Goal: Information Seeking & Learning: Learn about a topic

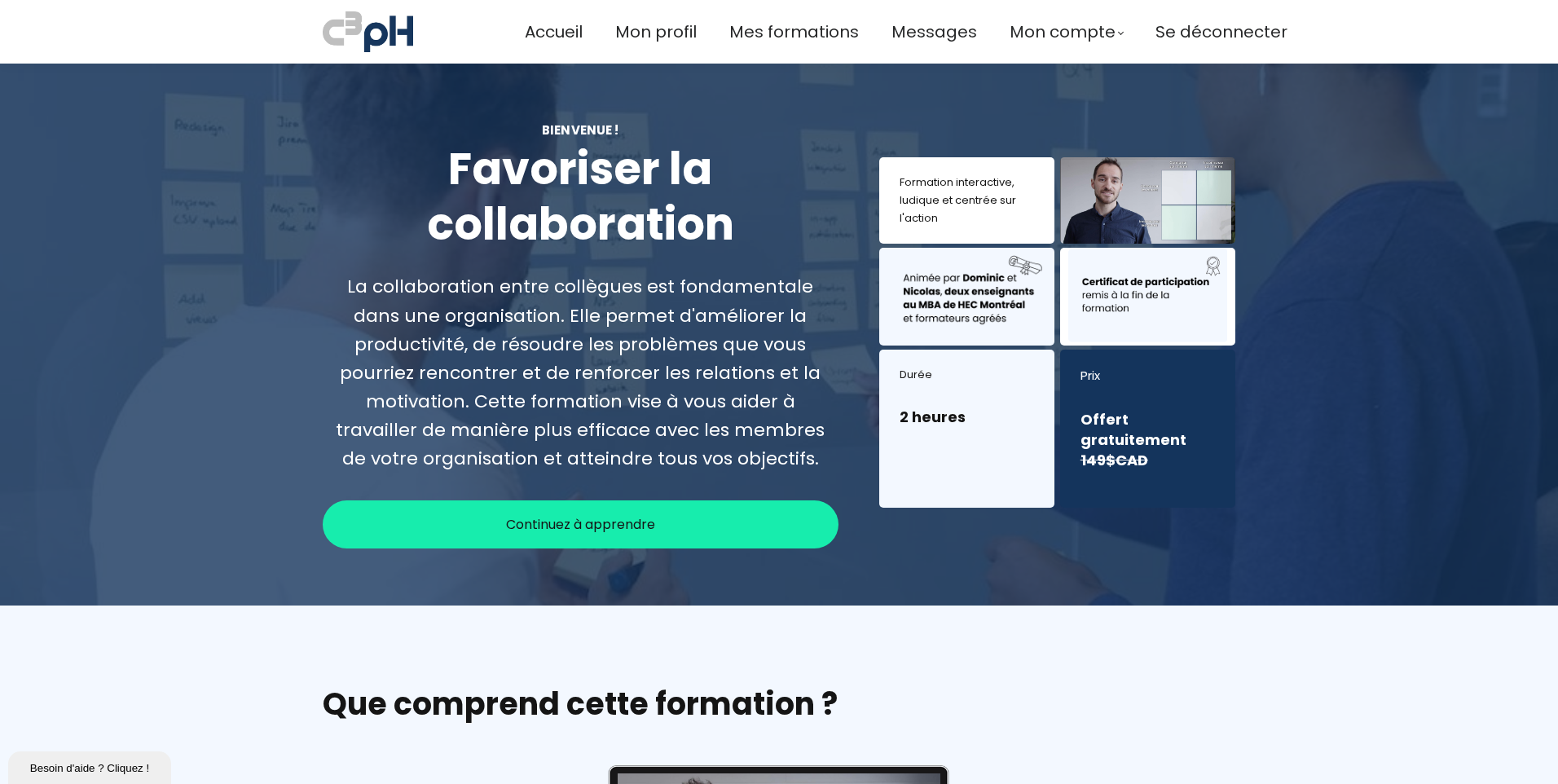
drag, startPoint x: 578, startPoint y: 528, endPoint x: 577, endPoint y: 509, distance: 19.0
click at [578, 528] on span "Continuez à apprendre" at bounding box center [581, 524] width 149 height 20
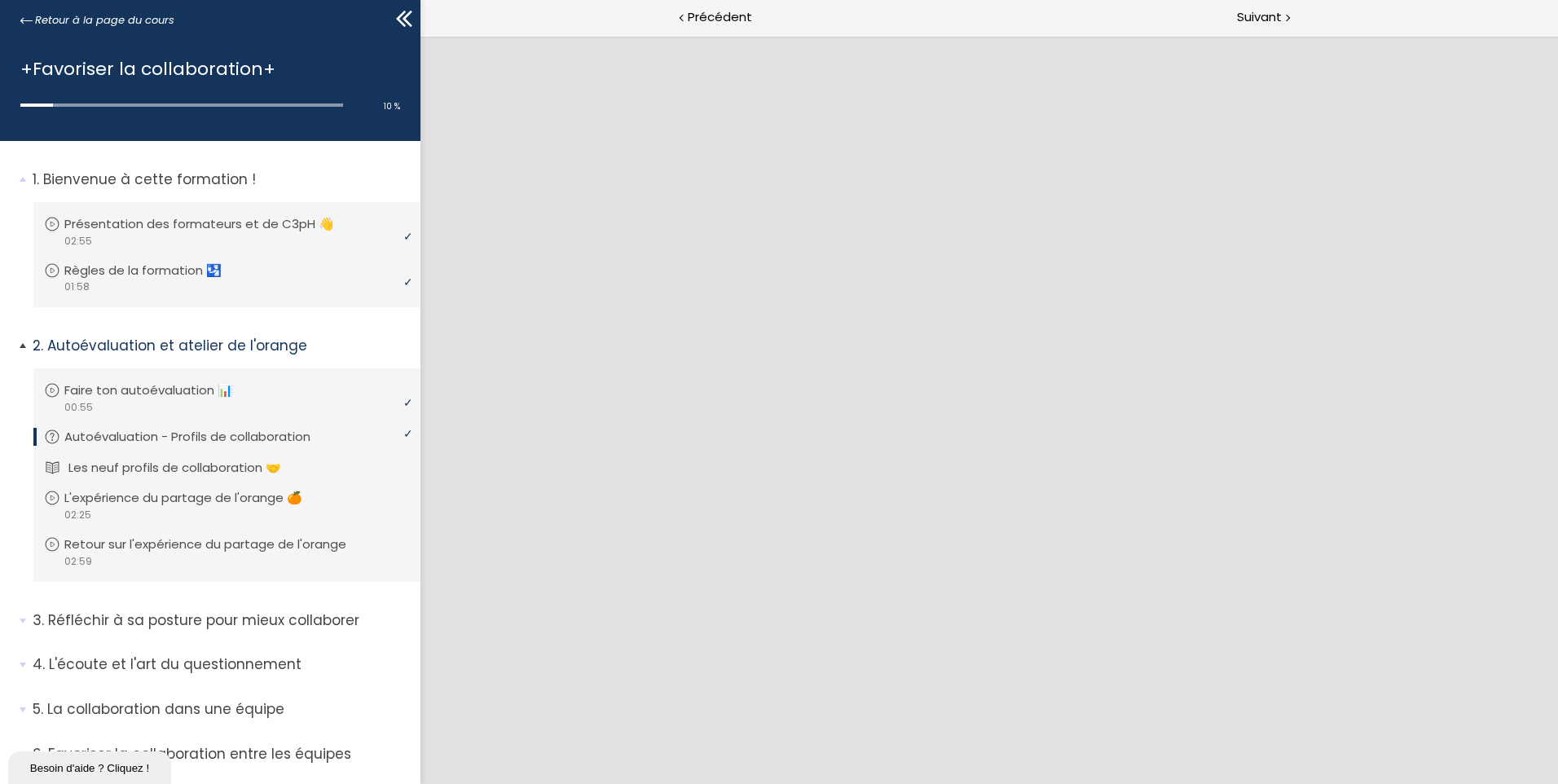
click at [268, 469] on p "Les neuf profils de collaboration 🤝" at bounding box center [187, 468] width 237 height 18
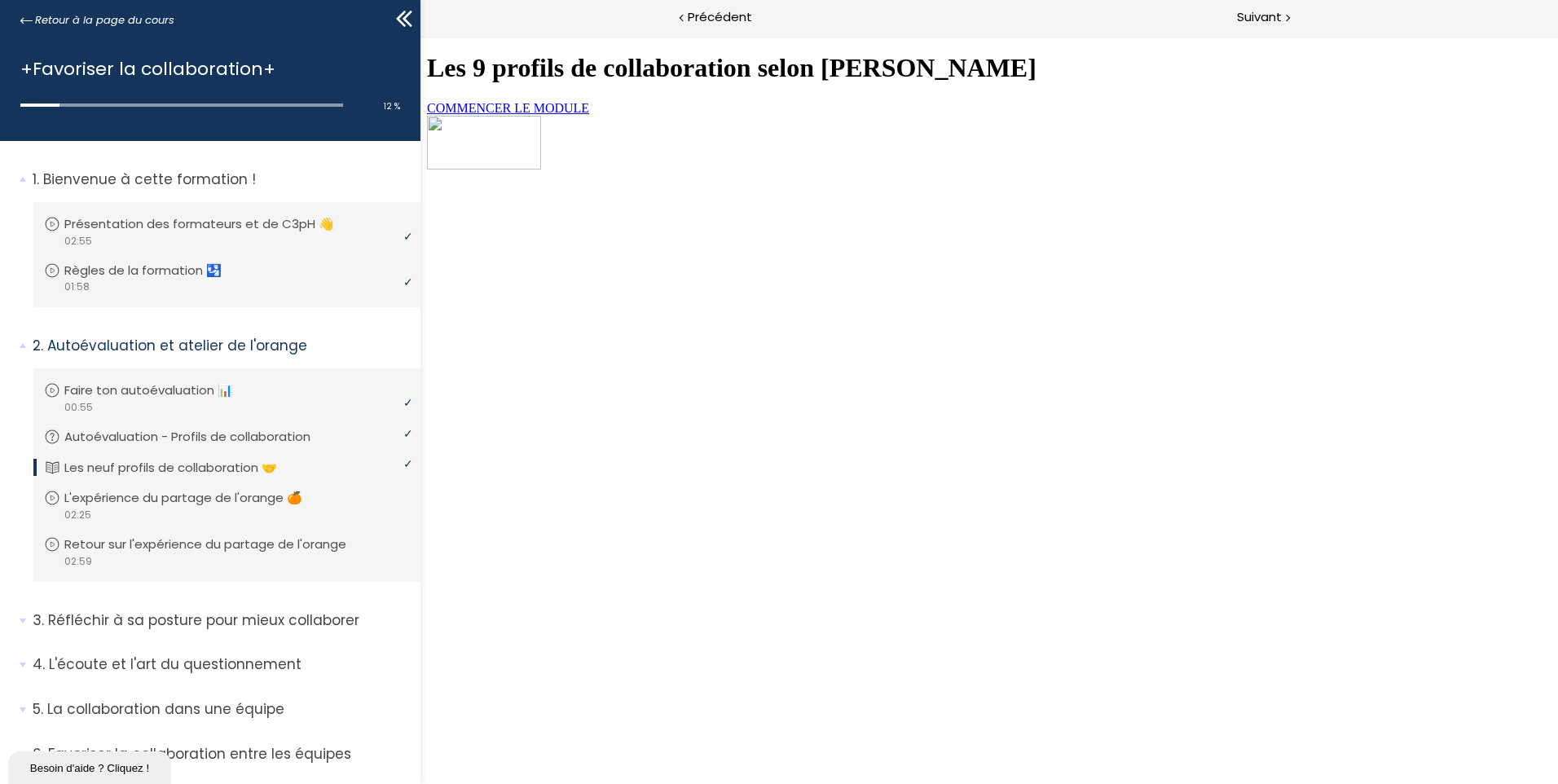
click at [589, 115] on span "COMMENCER LE MODULE" at bounding box center [508, 107] width 162 height 14
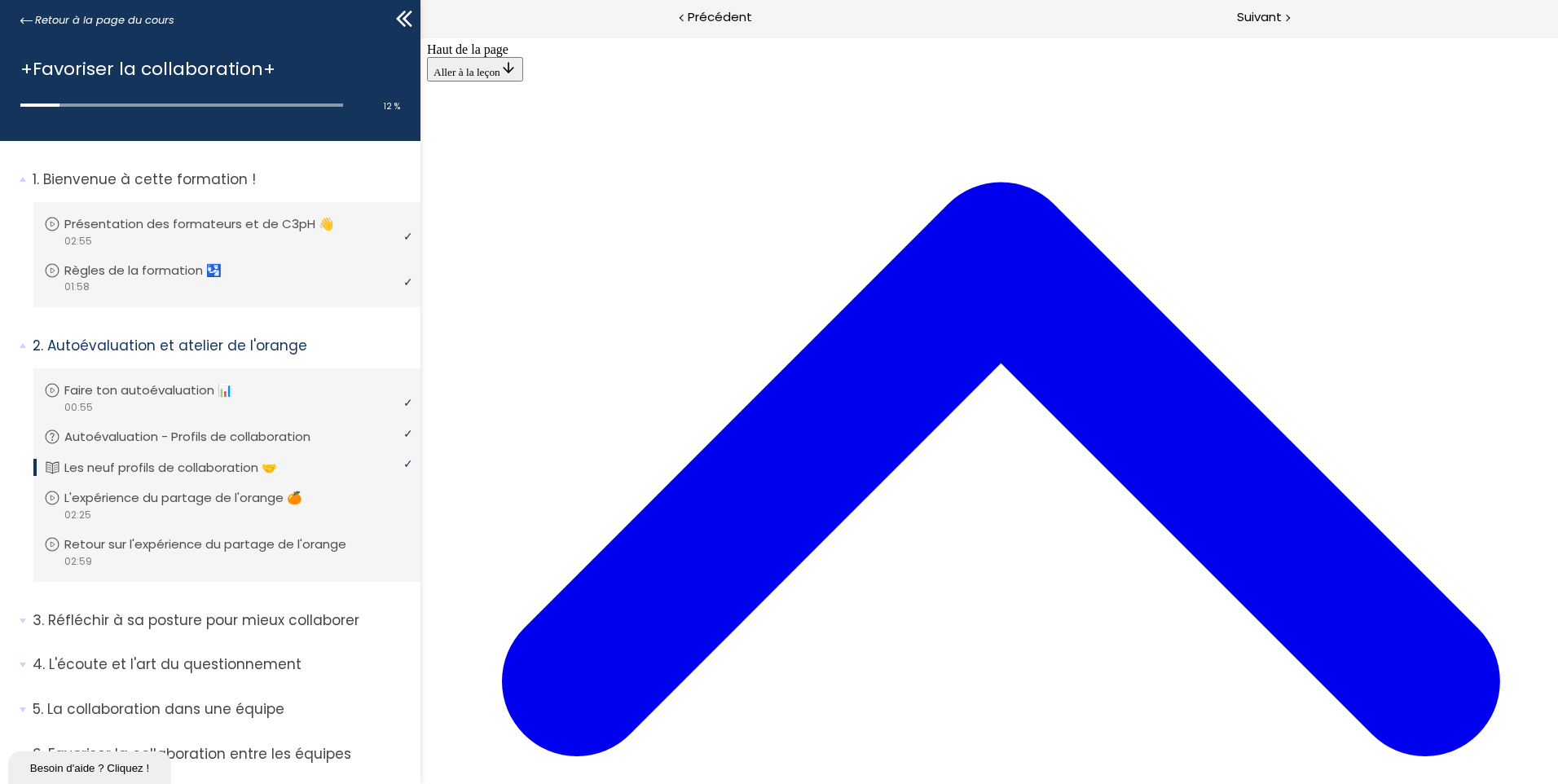
scroll to position [3606, 0]
click at [233, 502] on p "L'expérience du partage de l'orange 🍊" at bounding box center [199, 498] width 262 height 18
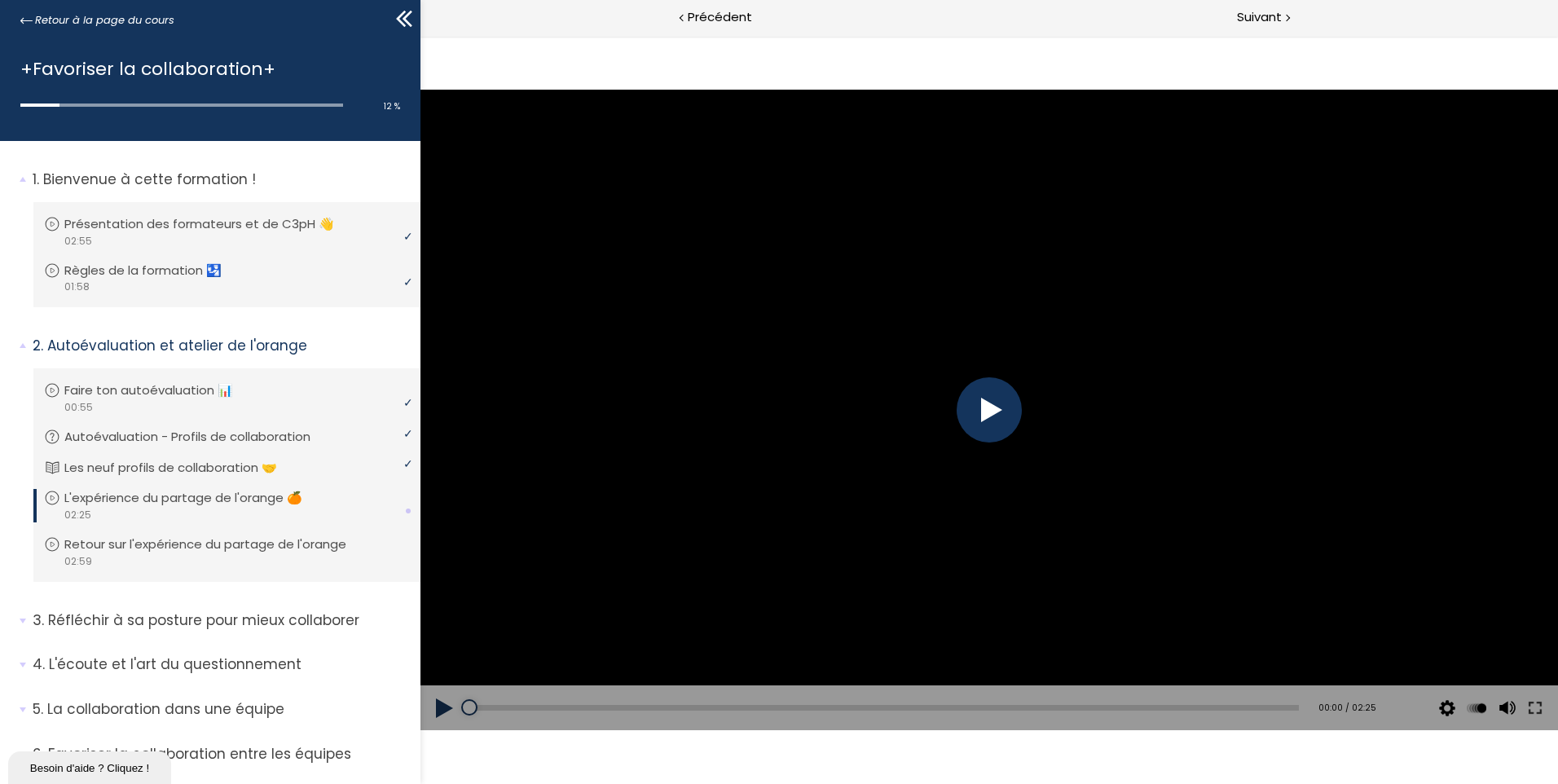
click at [1005, 432] on div at bounding box center [990, 410] width 66 height 66
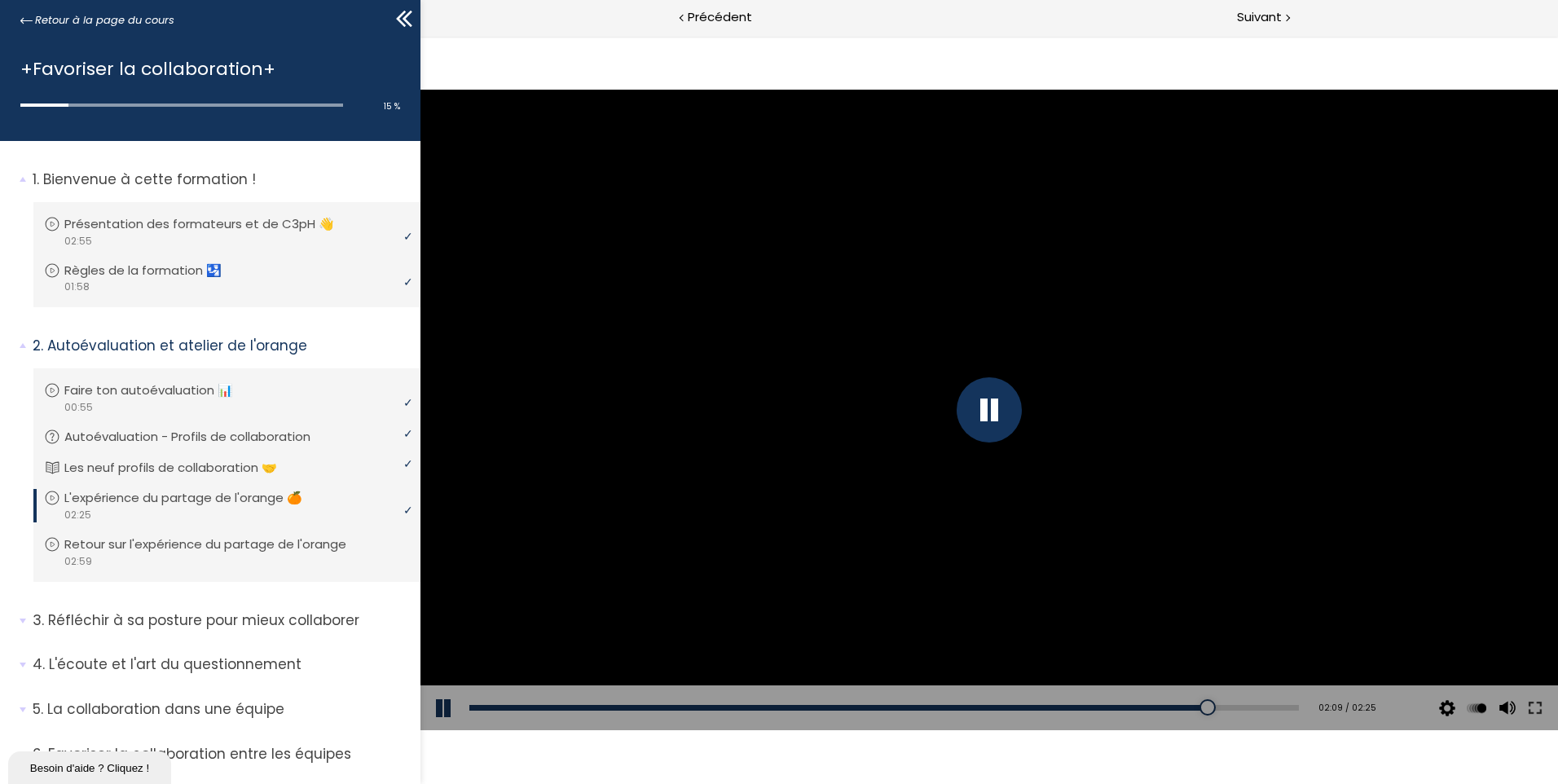
click at [584, 415] on div at bounding box center [990, 409] width 1138 height 640
click at [586, 418] on div at bounding box center [990, 409] width 1138 height 640
click at [229, 540] on p "Retour sur l'expérience du partage de l'orange" at bounding box center [221, 545] width 307 height 18
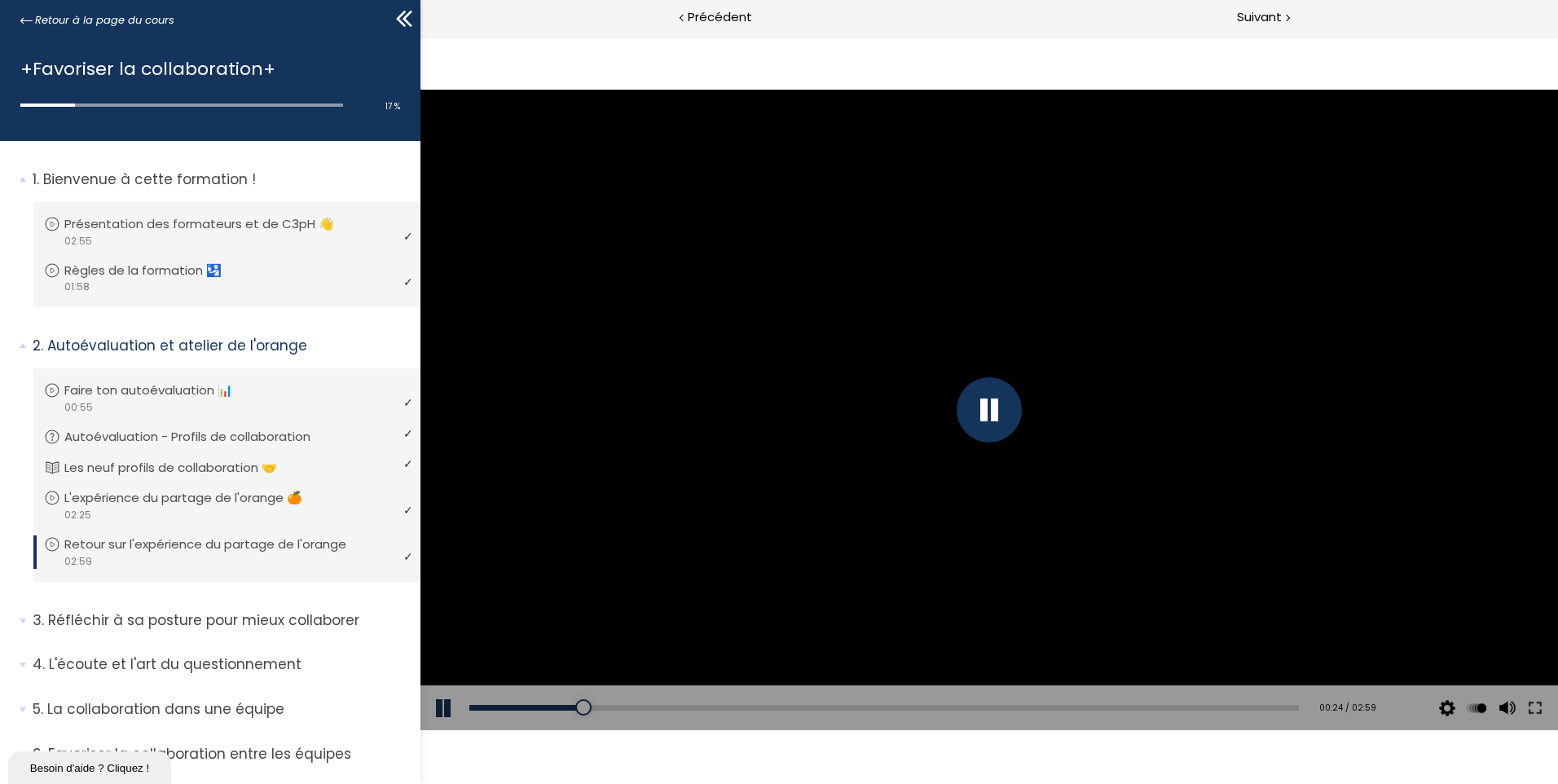
click at [998, 416] on div at bounding box center [990, 410] width 66 height 66
click at [451, 711] on button at bounding box center [445, 708] width 49 height 46
click at [447, 711] on button at bounding box center [445, 708] width 49 height 46
click at [439, 709] on button at bounding box center [445, 708] width 49 height 46
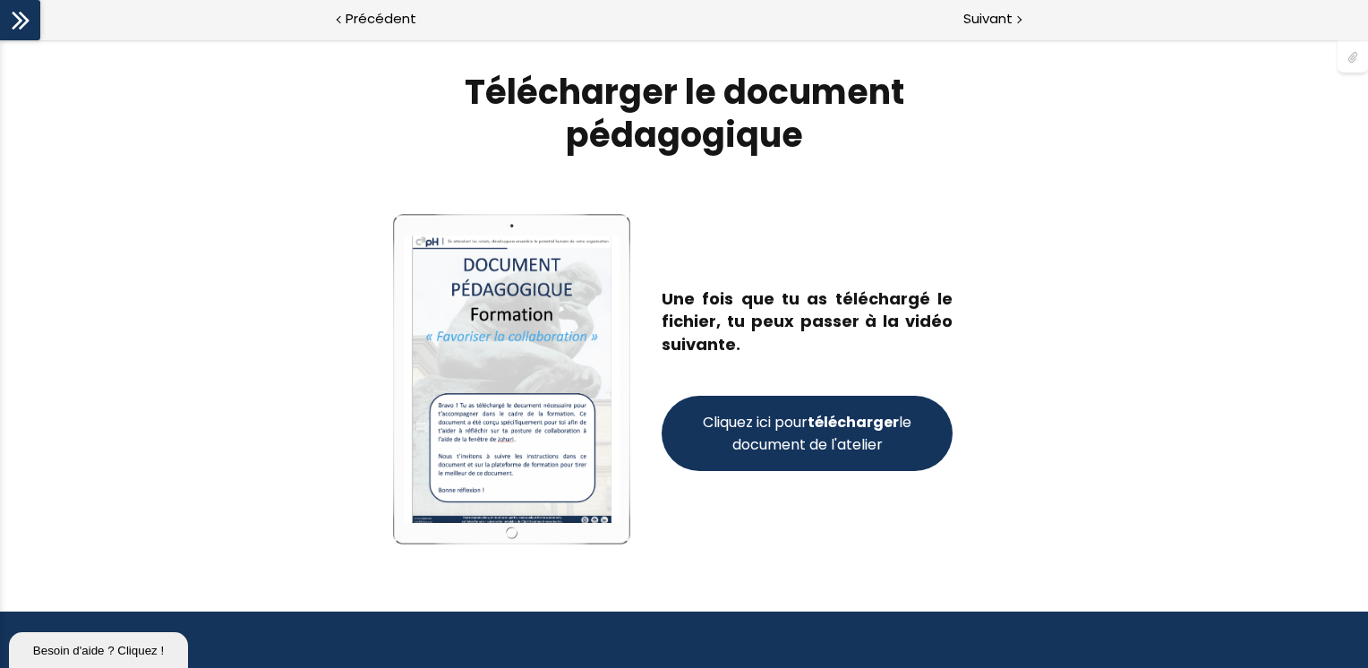
click at [843, 437] on span "Cliquez ici pour télécharger le document de l'atelier" at bounding box center [807, 433] width 216 height 45
click at [977, 18] on span "Suivant" at bounding box center [987, 19] width 49 height 22
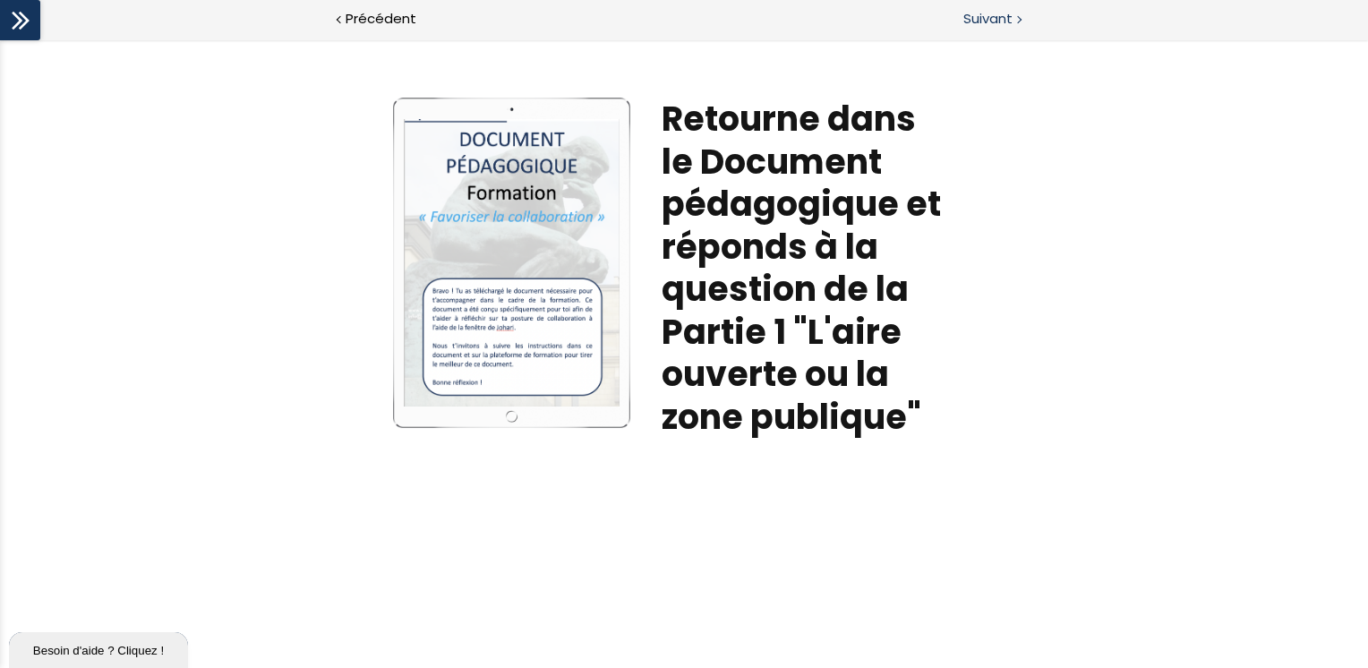
click at [1007, 17] on span "Suivant" at bounding box center [987, 19] width 49 height 22
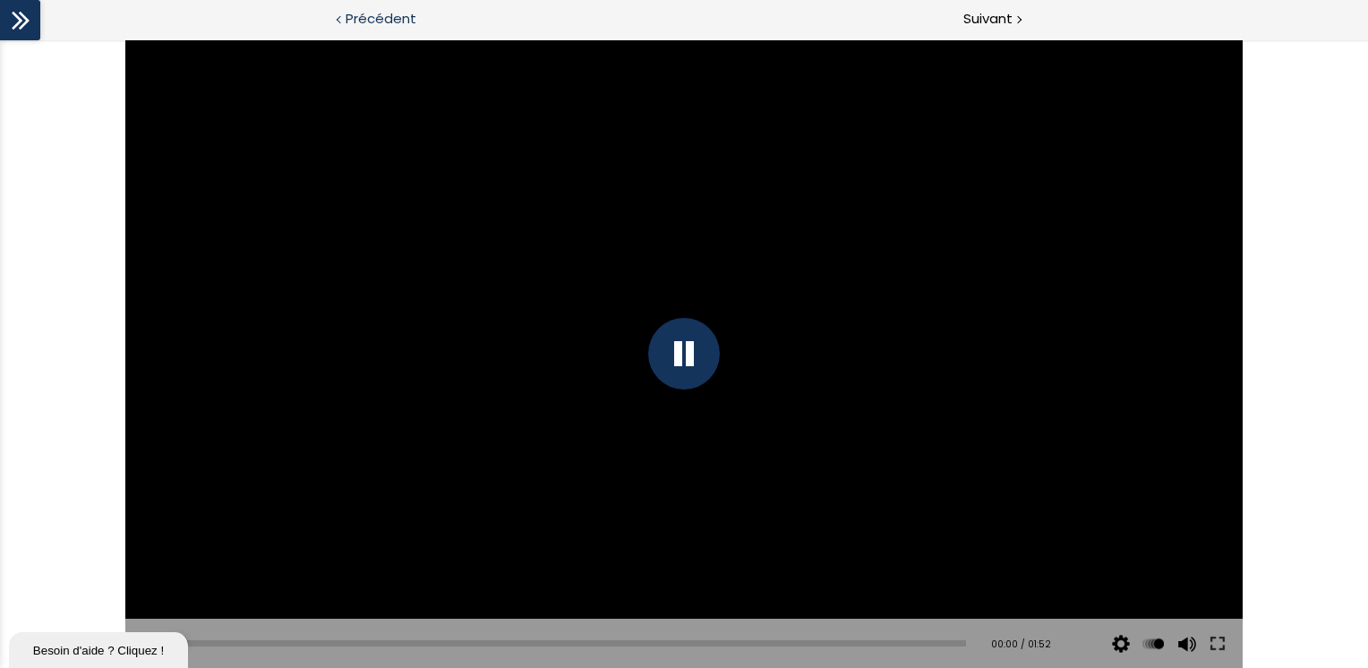
click at [376, 19] on span "Précédent" at bounding box center [381, 19] width 71 height 22
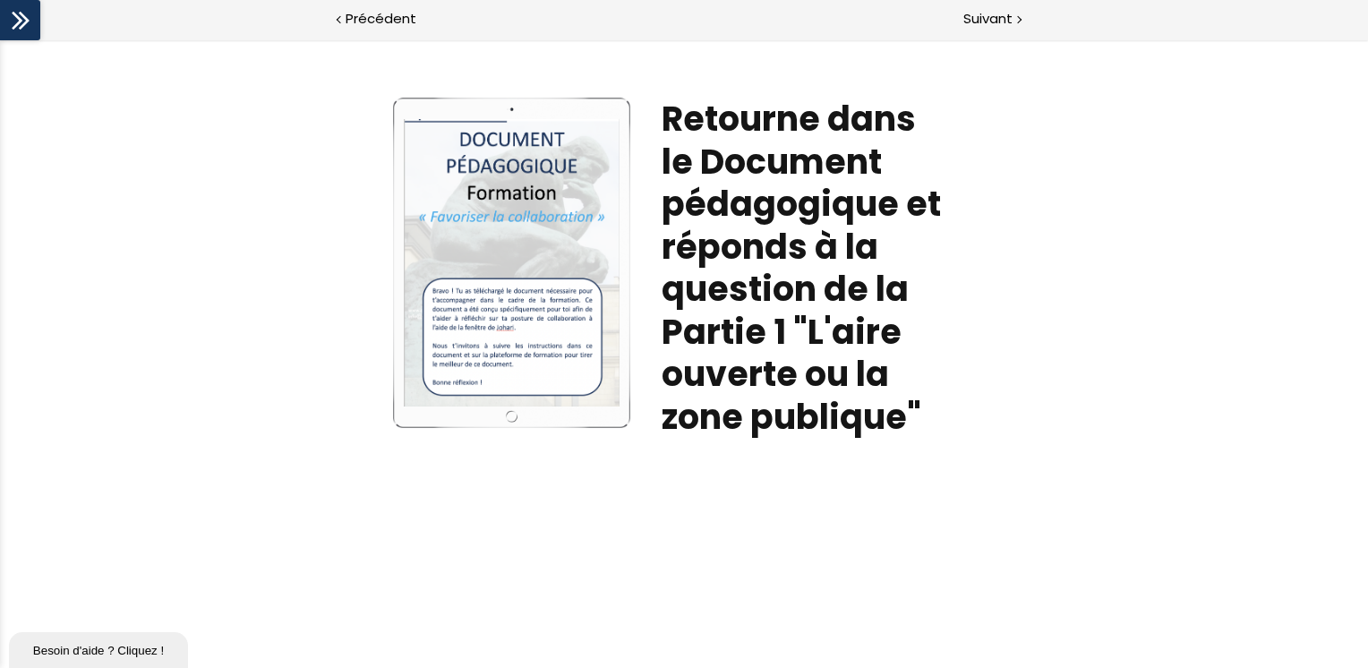
click at [520, 363] on div at bounding box center [512, 262] width 216 height 286
click at [511, 419] on div "Write your awesome label here." at bounding box center [511, 263] width 237 height 330
click at [809, 265] on h1 "Retourne dans le Document pédagogique et réponds à la question de la Partie 1 "…" at bounding box center [806, 268] width 291 height 340
click at [1009, 12] on span "Suivant" at bounding box center [987, 19] width 49 height 22
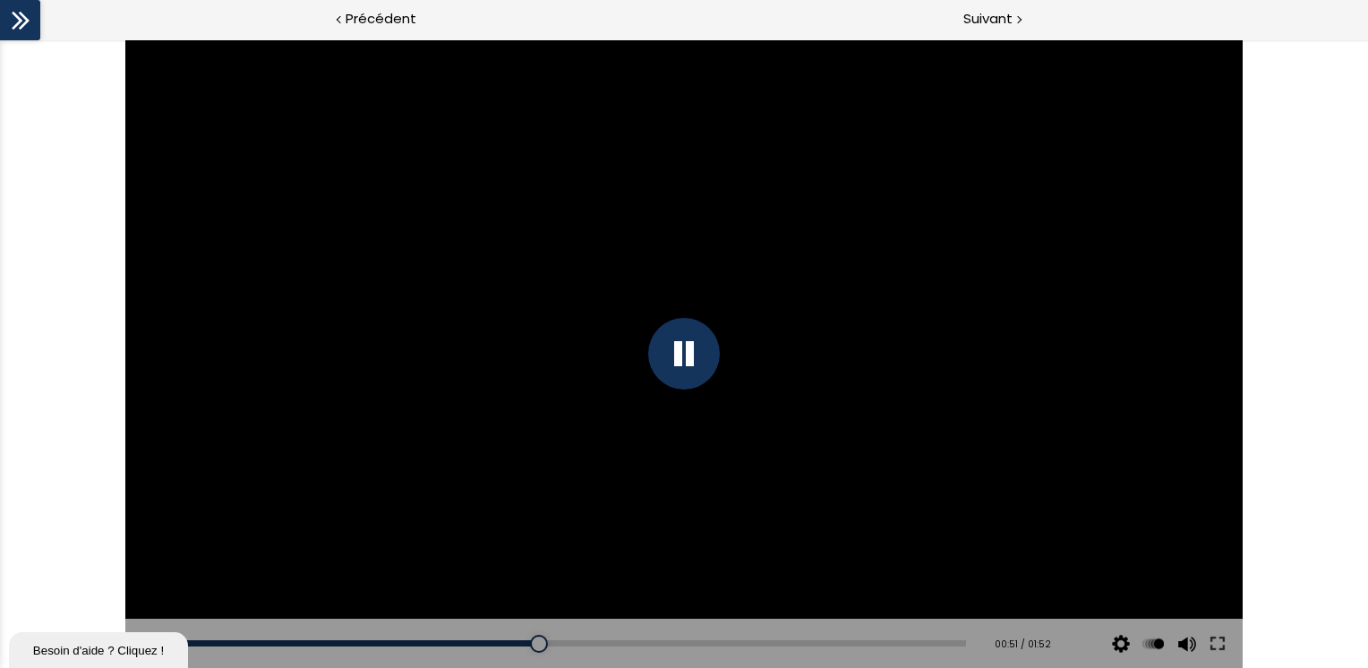
click at [684, 348] on div at bounding box center [684, 354] width 72 height 72
click at [177, 424] on div at bounding box center [683, 353] width 1117 height 628
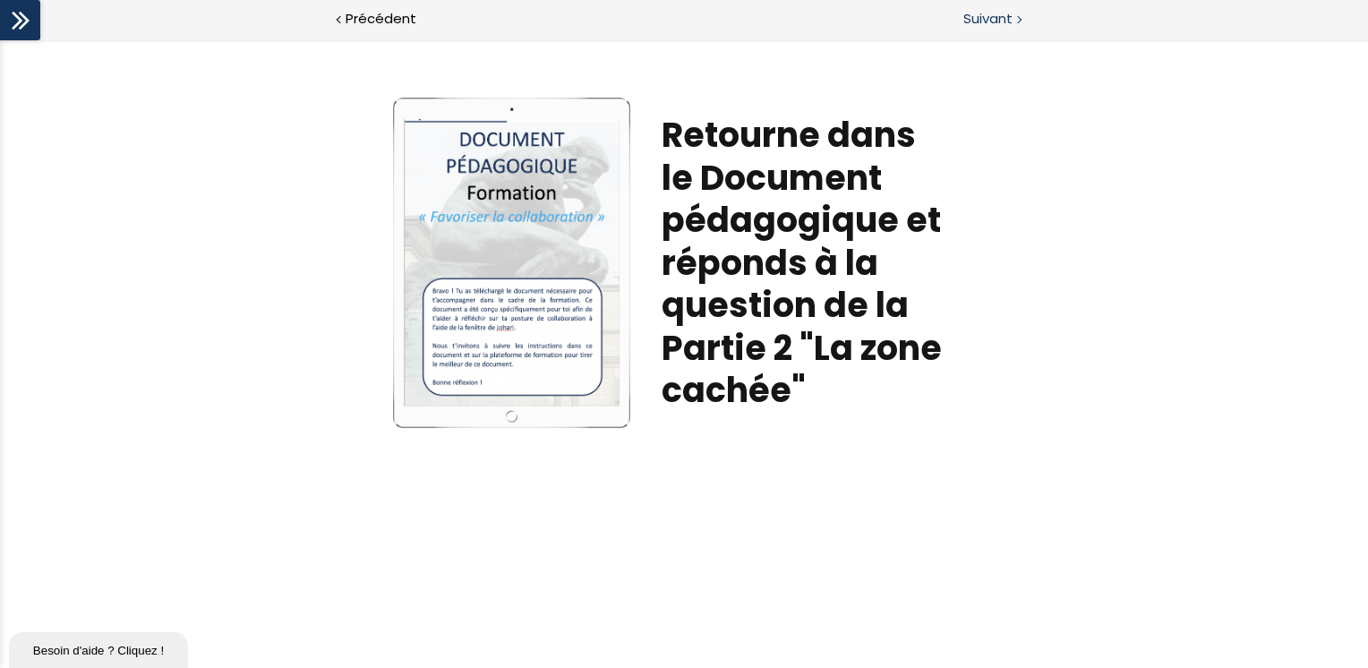
click at [986, 19] on span "Suivant" at bounding box center [987, 19] width 49 height 22
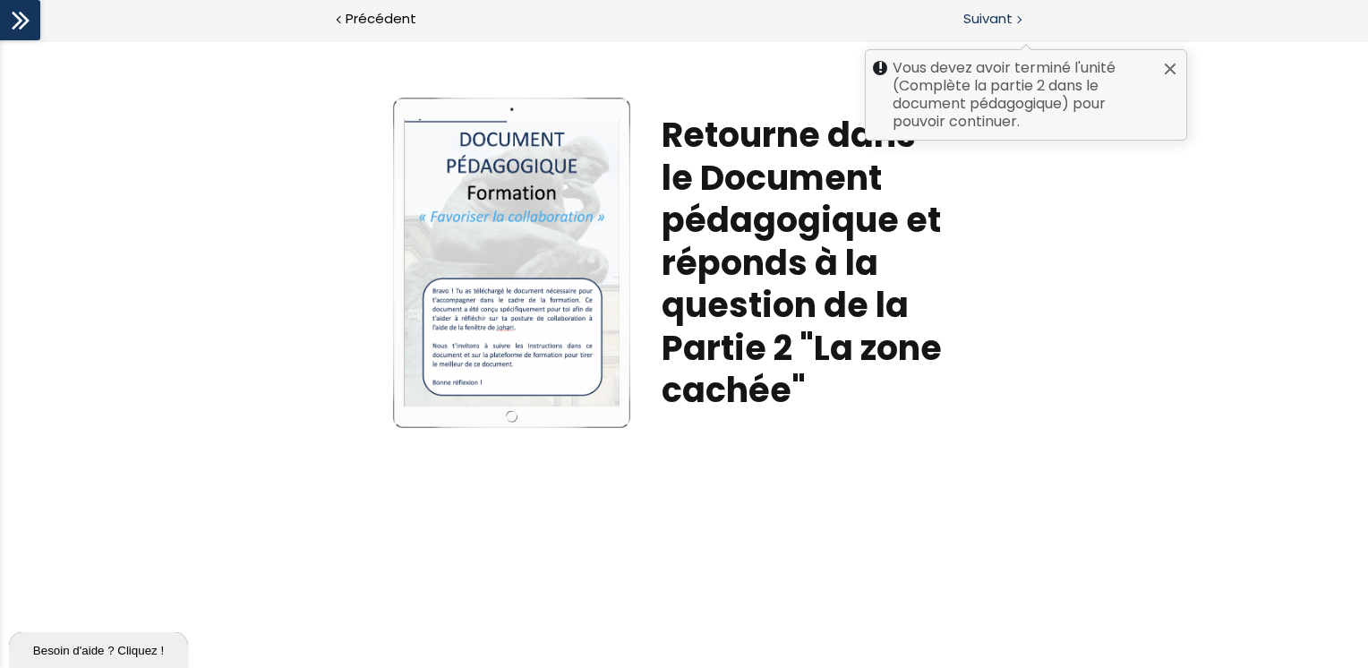
click at [1011, 21] on span "Suivant" at bounding box center [987, 19] width 49 height 22
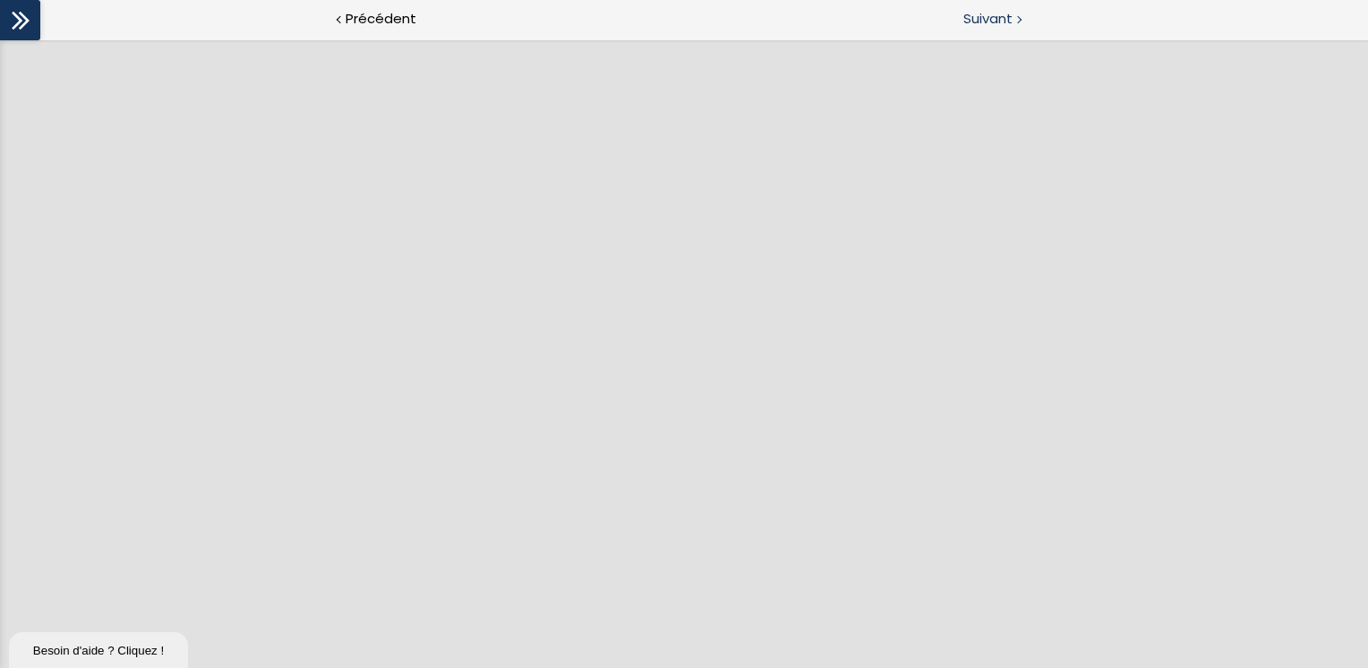
click at [990, 23] on span "Suivant" at bounding box center [987, 19] width 49 height 22
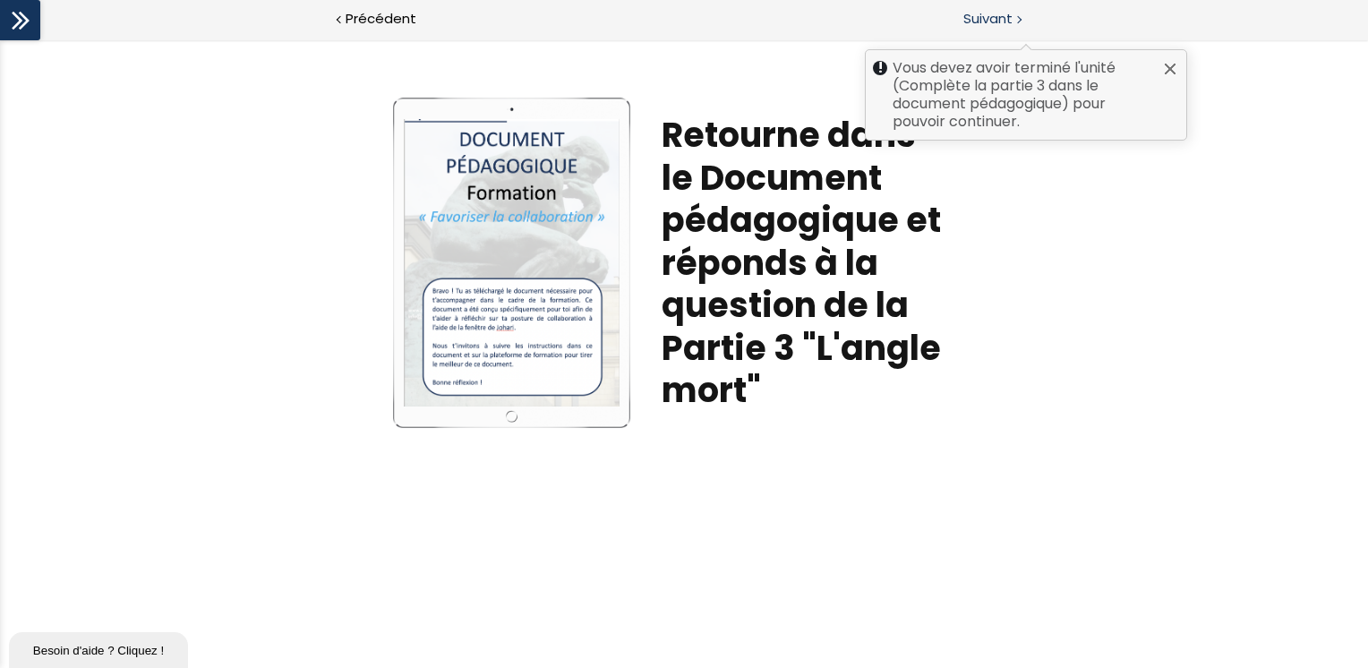
scroll to position [963, 0]
click at [1011, 20] on span "Suivant" at bounding box center [987, 19] width 49 height 22
drag, startPoint x: 445, startPoint y: 417, endPoint x: 457, endPoint y: 410, distance: 14.4
click at [447, 417] on div "Write your awesome label here." at bounding box center [511, 263] width 237 height 330
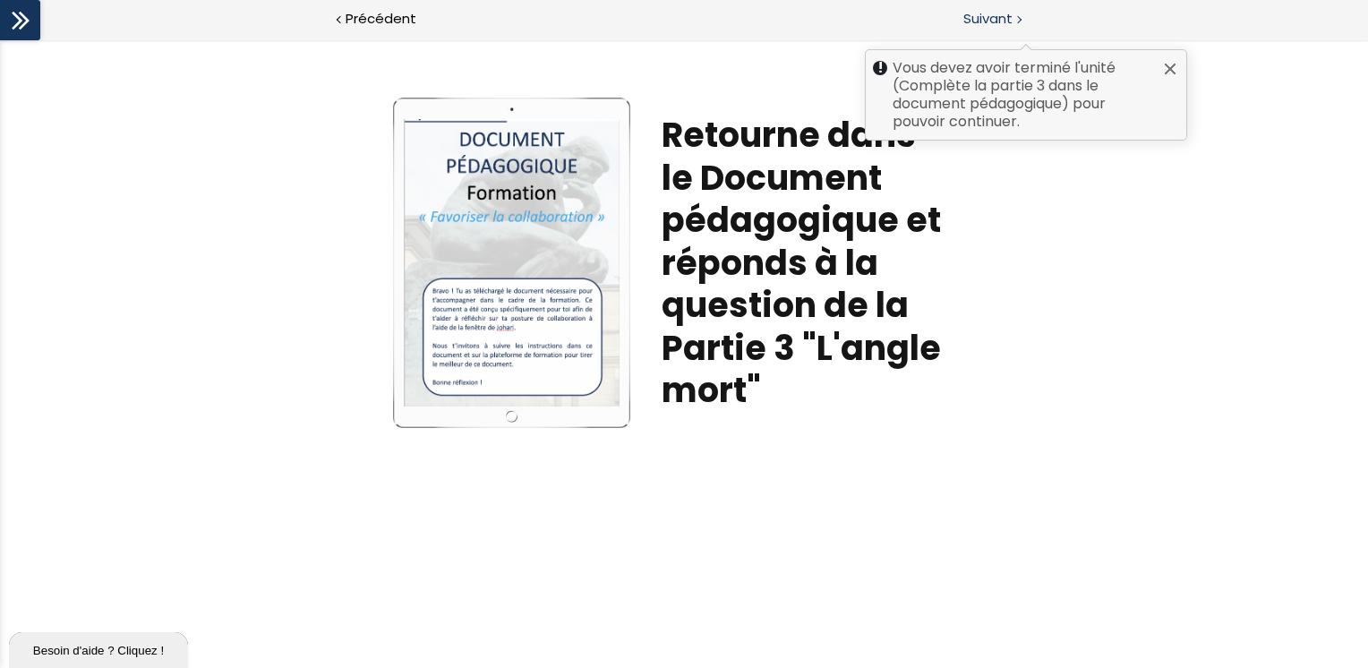
drag, startPoint x: 1178, startPoint y: 71, endPoint x: 1172, endPoint y: 30, distance: 41.6
click at [1178, 71] on div "Vous devez avoir terminé l'unité (Complète la partie 3 dans le document pédagog…" at bounding box center [1026, 94] width 322 height 91
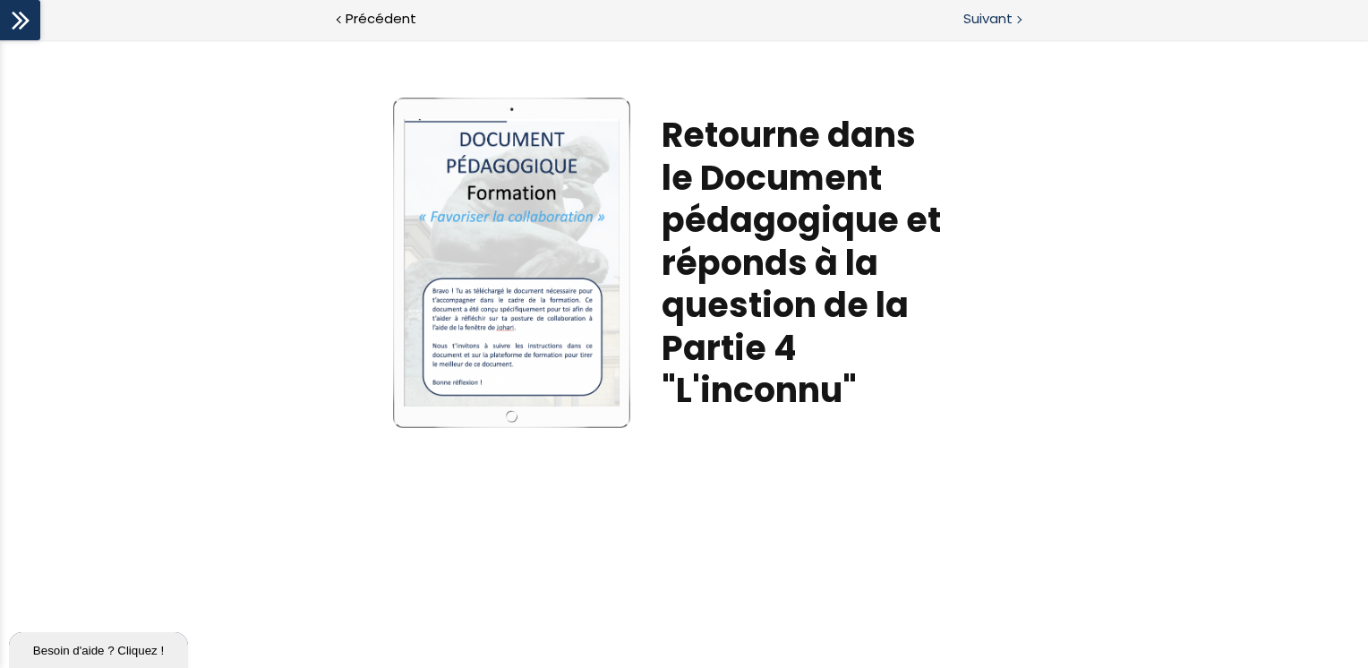
click at [1004, 16] on span "Suivant" at bounding box center [987, 19] width 49 height 22
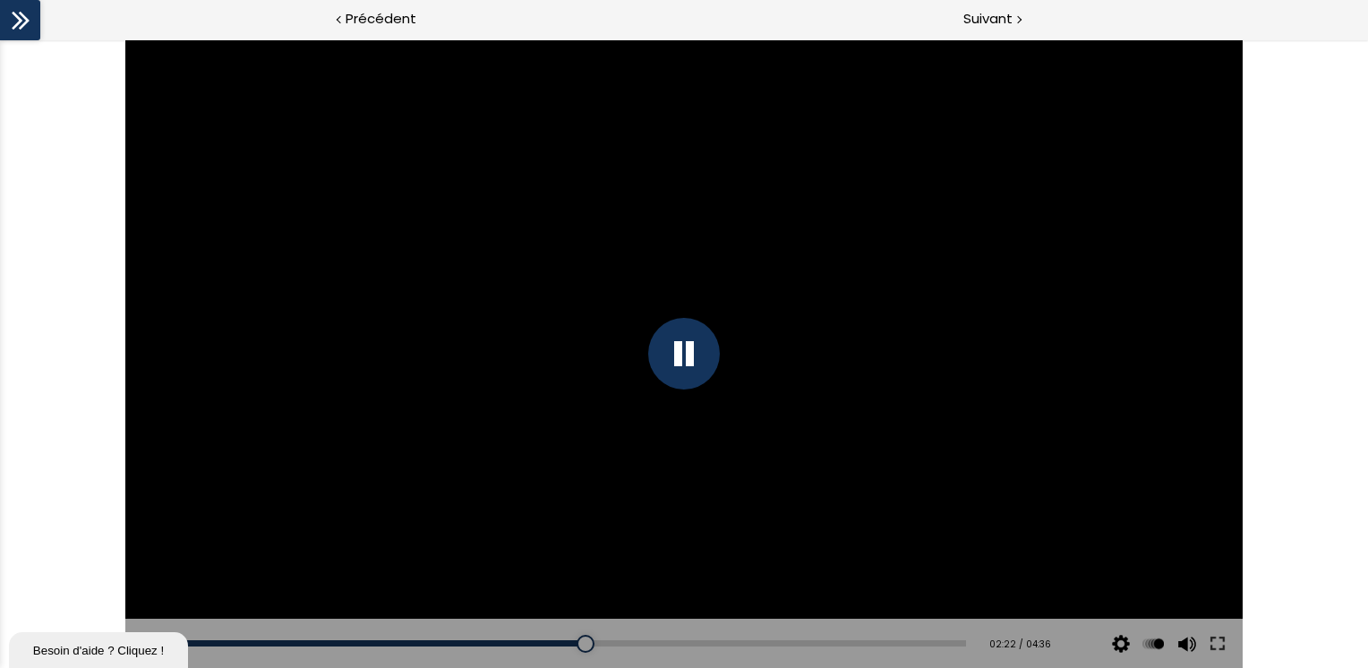
click at [685, 347] on div at bounding box center [684, 354] width 72 height 72
click at [411, 374] on div at bounding box center [683, 353] width 1117 height 628
click at [685, 345] on div at bounding box center [684, 354] width 72 height 72
click at [647, 388] on div at bounding box center [683, 353] width 1117 height 628
click at [683, 354] on div at bounding box center [684, 354] width 72 height 72
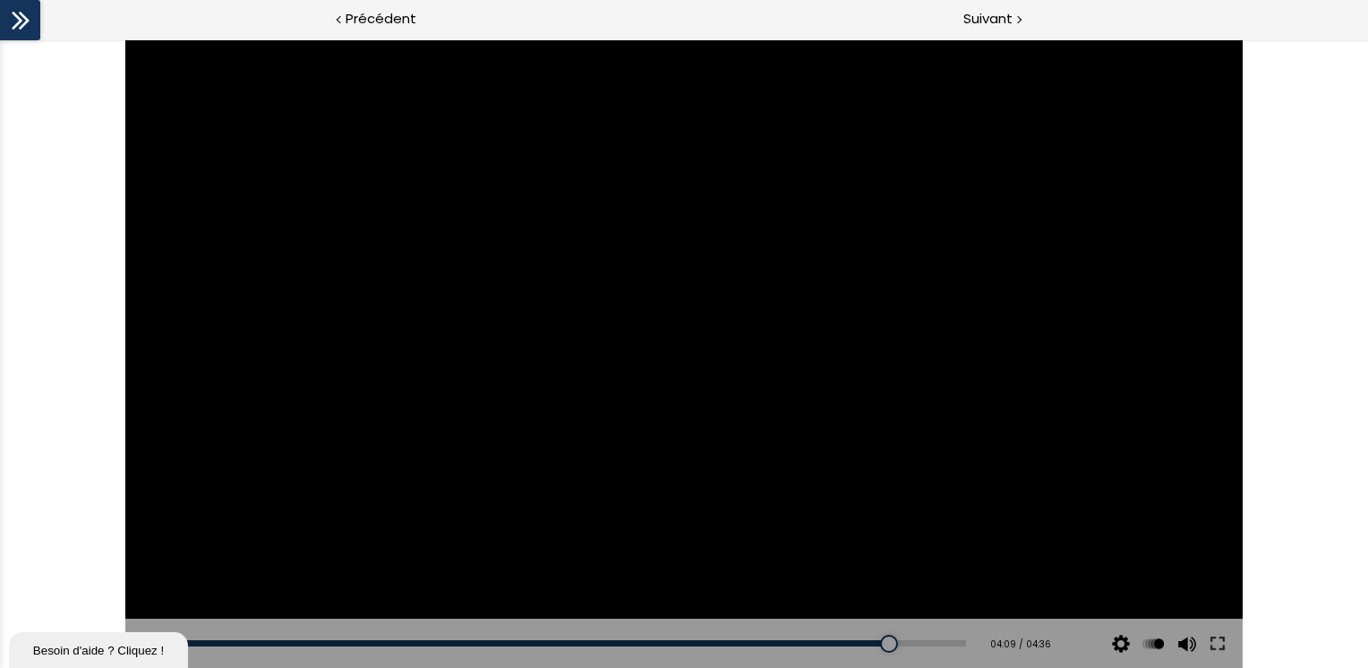
click at [749, 545] on div at bounding box center [683, 353] width 1117 height 628
click at [695, 370] on div at bounding box center [684, 354] width 72 height 72
click at [694, 373] on div at bounding box center [684, 354] width 72 height 72
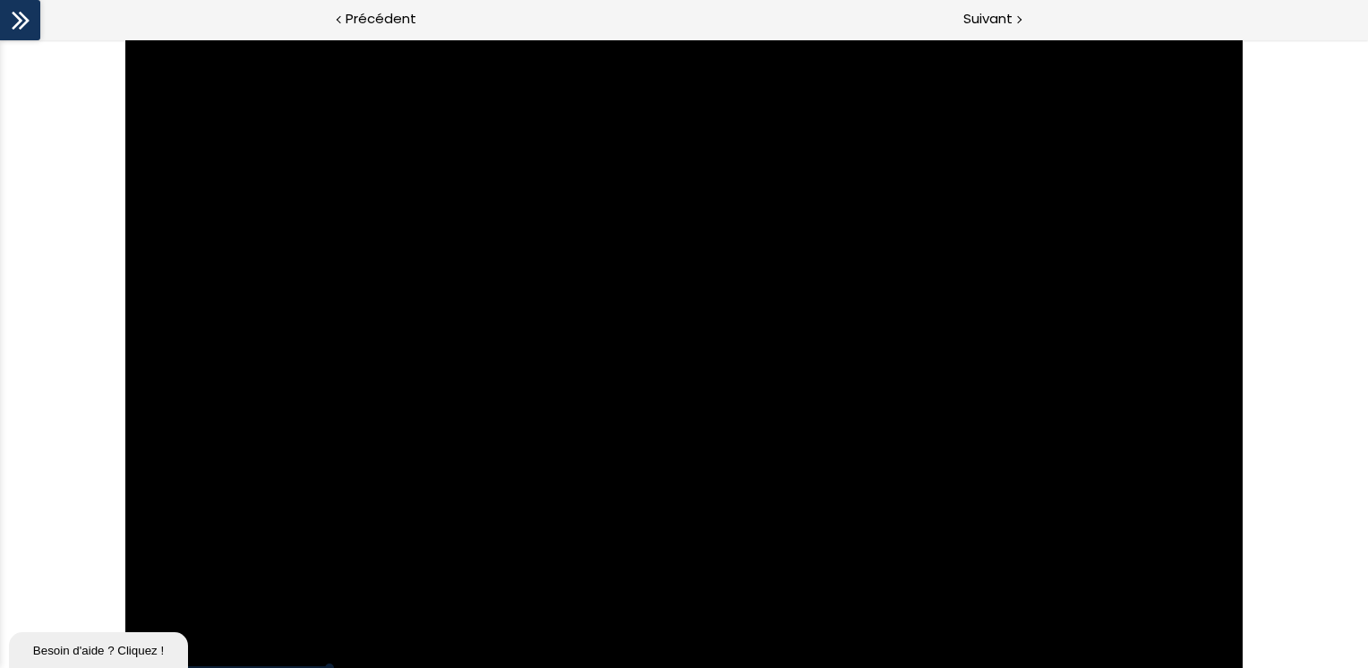
scroll to position [963, 0]
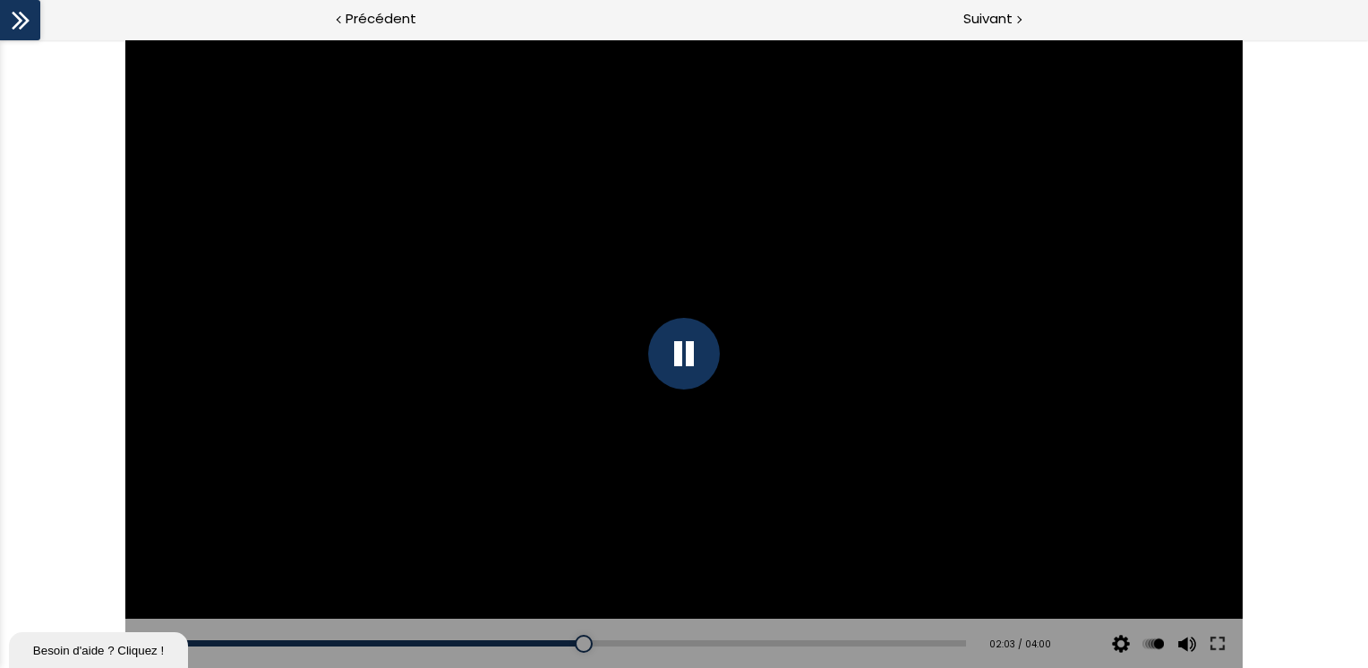
drag, startPoint x: 690, startPoint y: 359, endPoint x: 674, endPoint y: 354, distance: 16.7
click at [687, 358] on div at bounding box center [684, 354] width 72 height 72
drag, startPoint x: 559, startPoint y: 437, endPoint x: 541, endPoint y: 469, distance: 37.3
click at [561, 439] on div at bounding box center [683, 353] width 1117 height 628
click at [701, 354] on div at bounding box center [684, 354] width 72 height 72
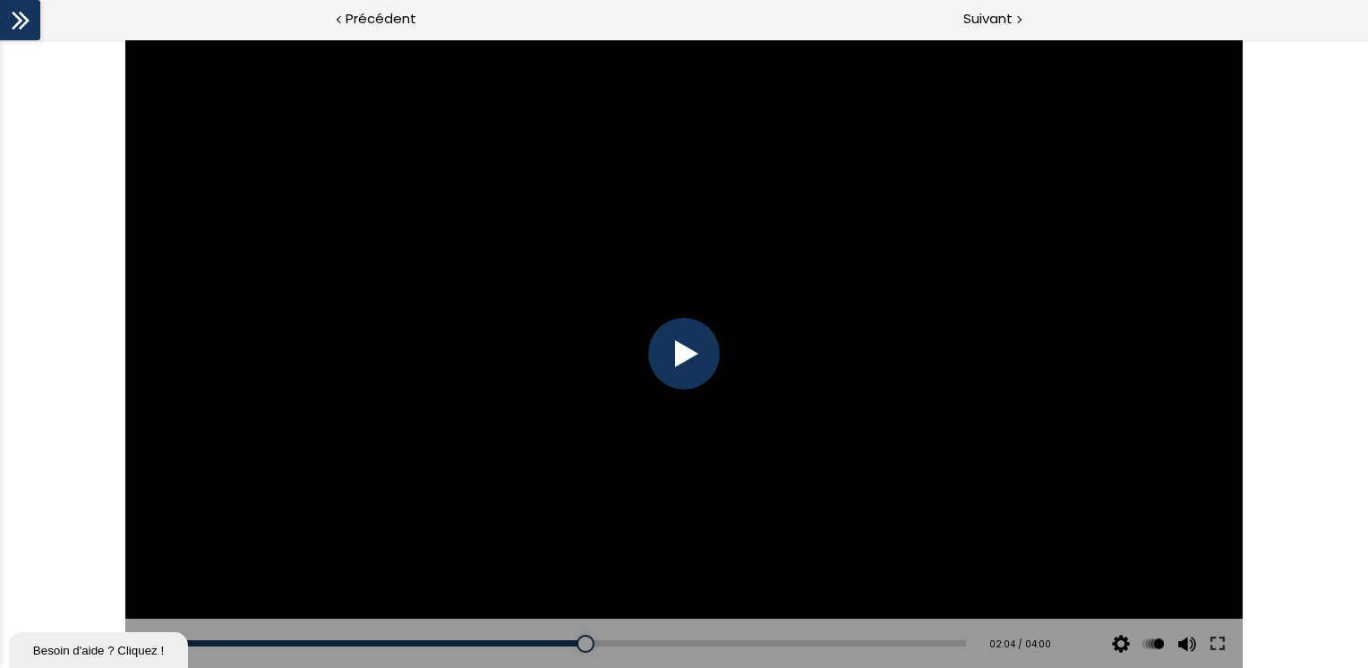
click at [700, 355] on div at bounding box center [684, 354] width 72 height 72
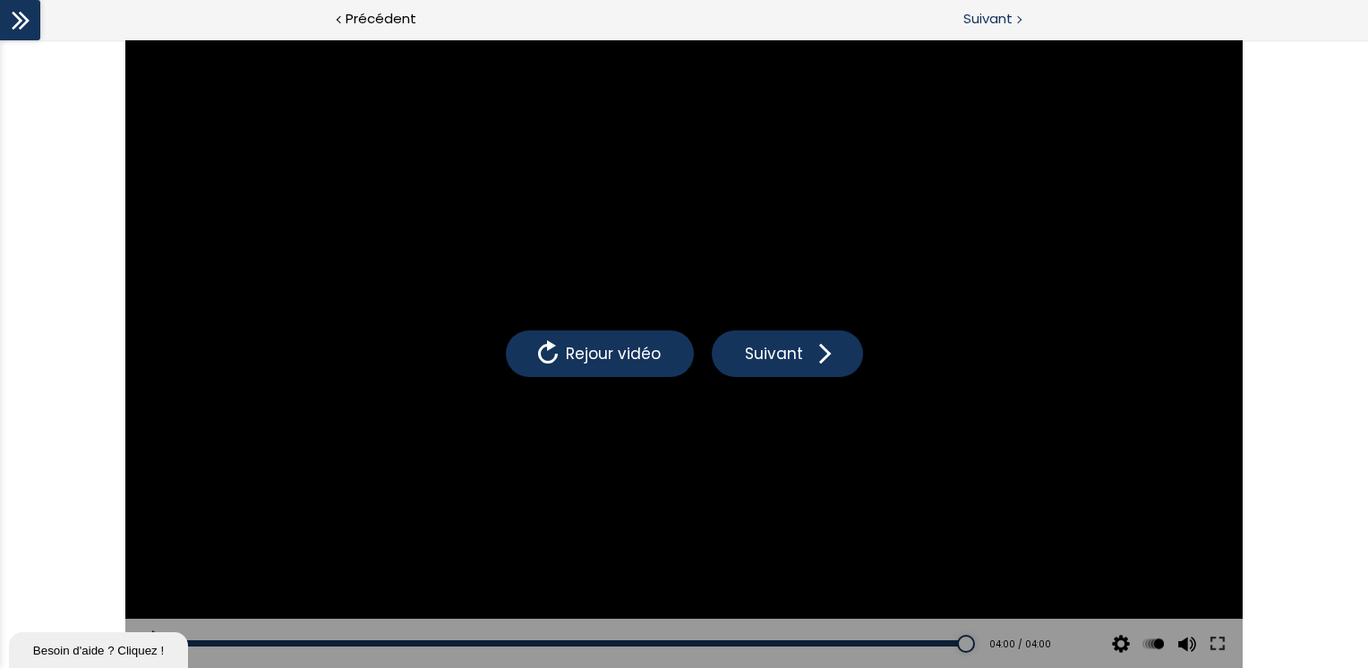
click at [992, 21] on span "Suivant" at bounding box center [987, 19] width 49 height 22
click at [374, 18] on span "Précédent" at bounding box center [381, 19] width 71 height 22
click at [988, 12] on span "Suivant" at bounding box center [987, 19] width 49 height 22
click at [1000, 23] on span "Suivant" at bounding box center [987, 19] width 49 height 22
